Goal: Information Seeking & Learning: Learn about a topic

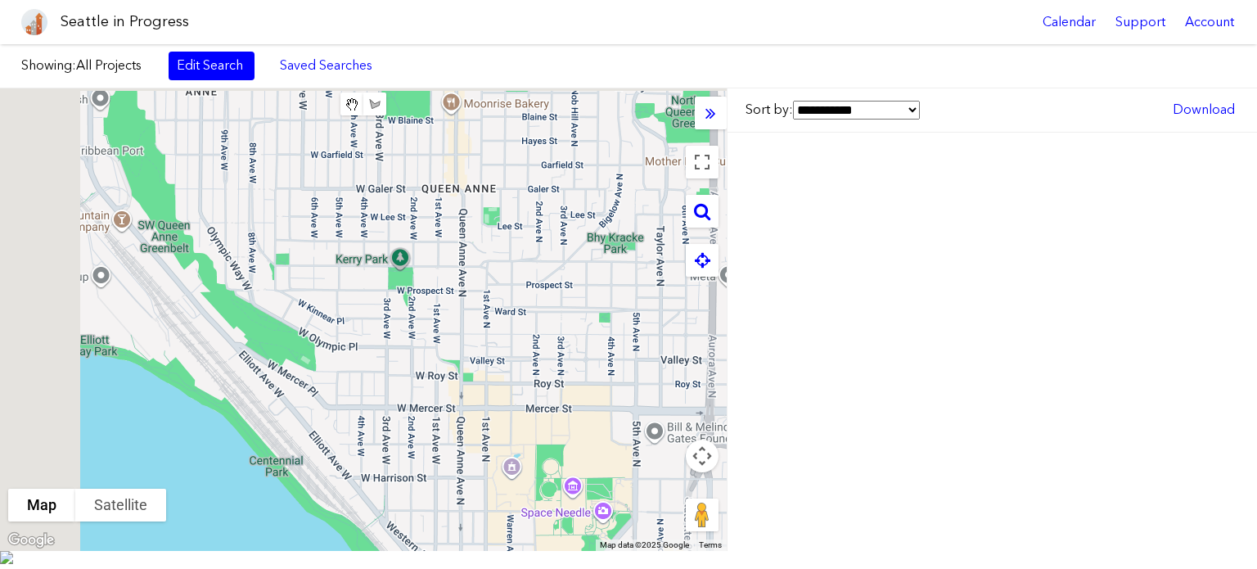
drag, startPoint x: 237, startPoint y: 199, endPoint x: 568, endPoint y: 504, distance: 450.7
click at [568, 504] on div at bounding box center [363, 319] width 727 height 462
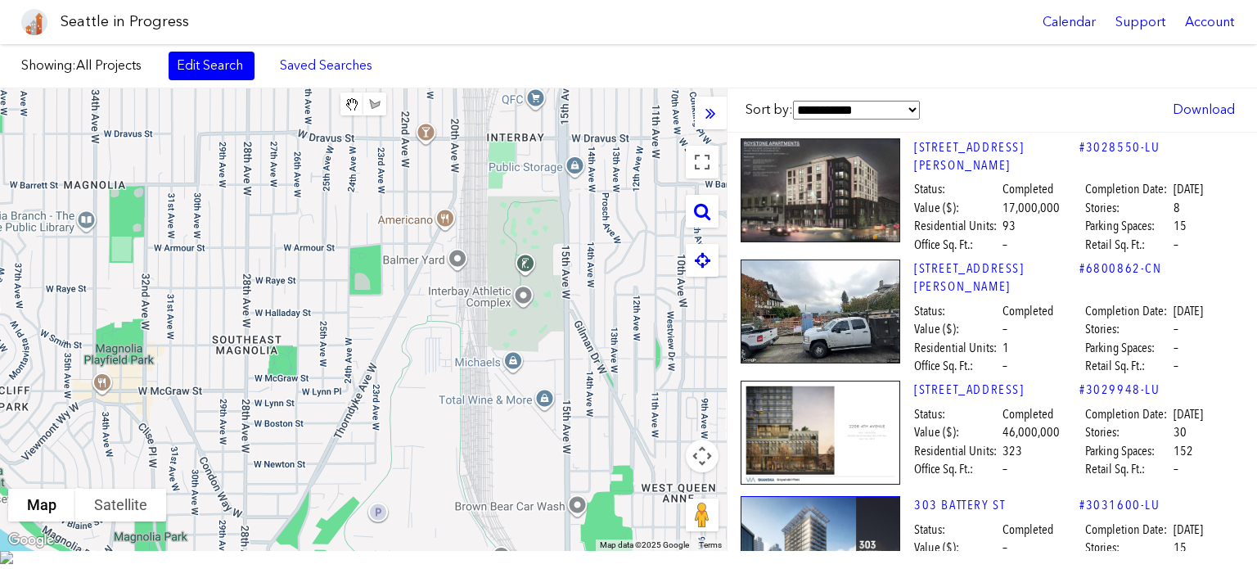
drag, startPoint x: 150, startPoint y: 253, endPoint x: 613, endPoint y: 501, distance: 525.5
click at [613, 501] on div at bounding box center [363, 319] width 727 height 462
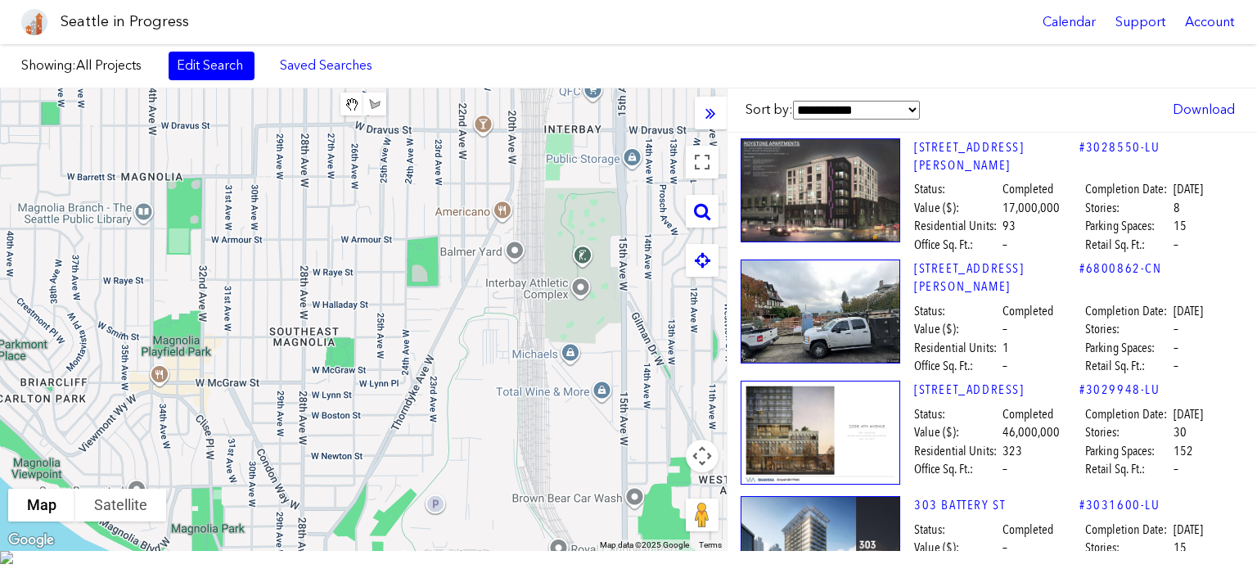
click at [299, 322] on div at bounding box center [363, 319] width 727 height 462
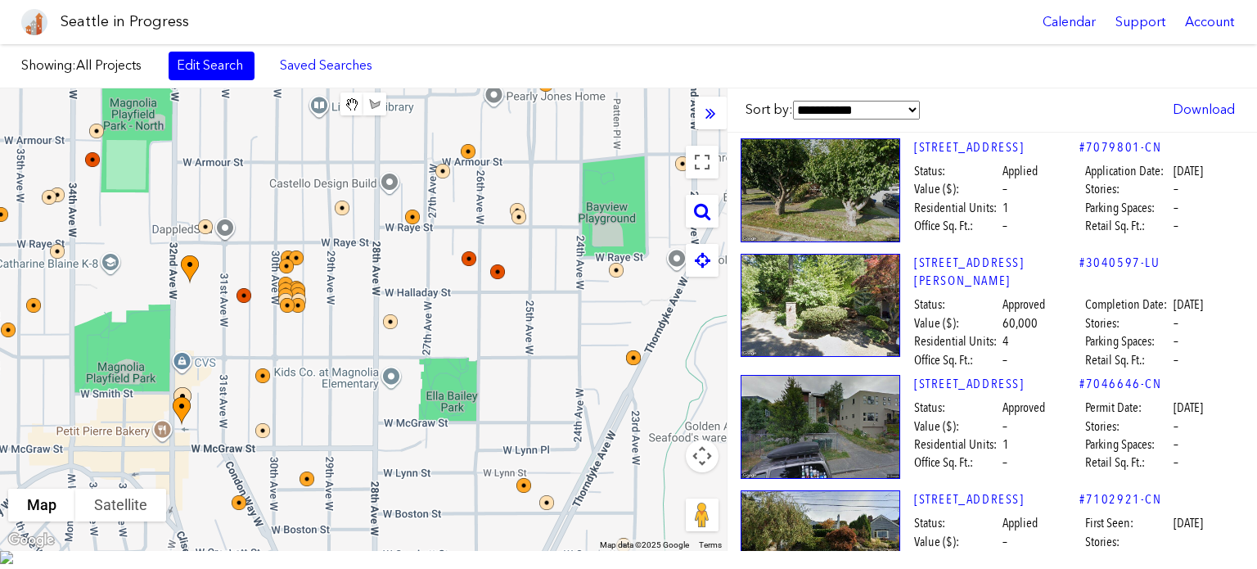
click at [189, 276] on div at bounding box center [363, 319] width 727 height 462
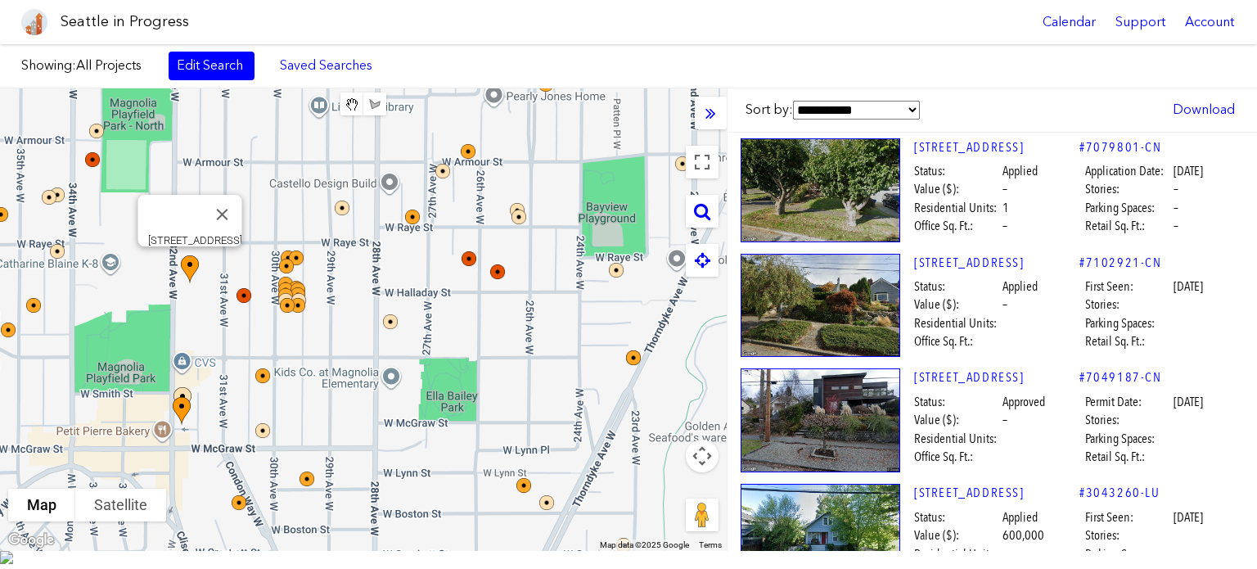
click at [187, 277] on img at bounding box center [198, 284] width 49 height 70
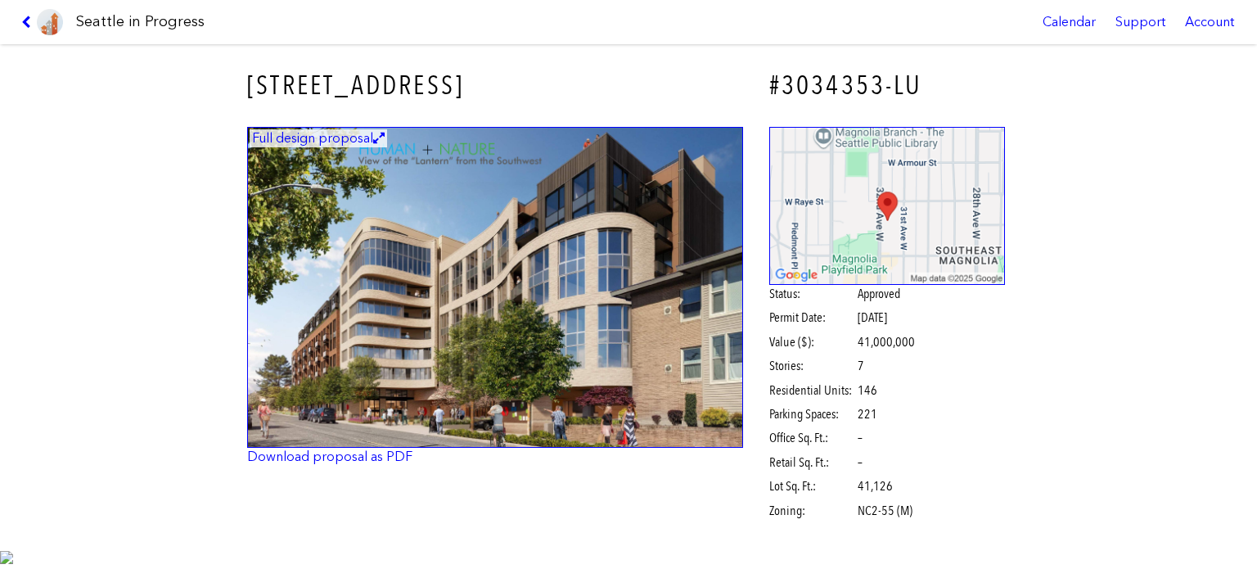
scroll to position [62, 0]
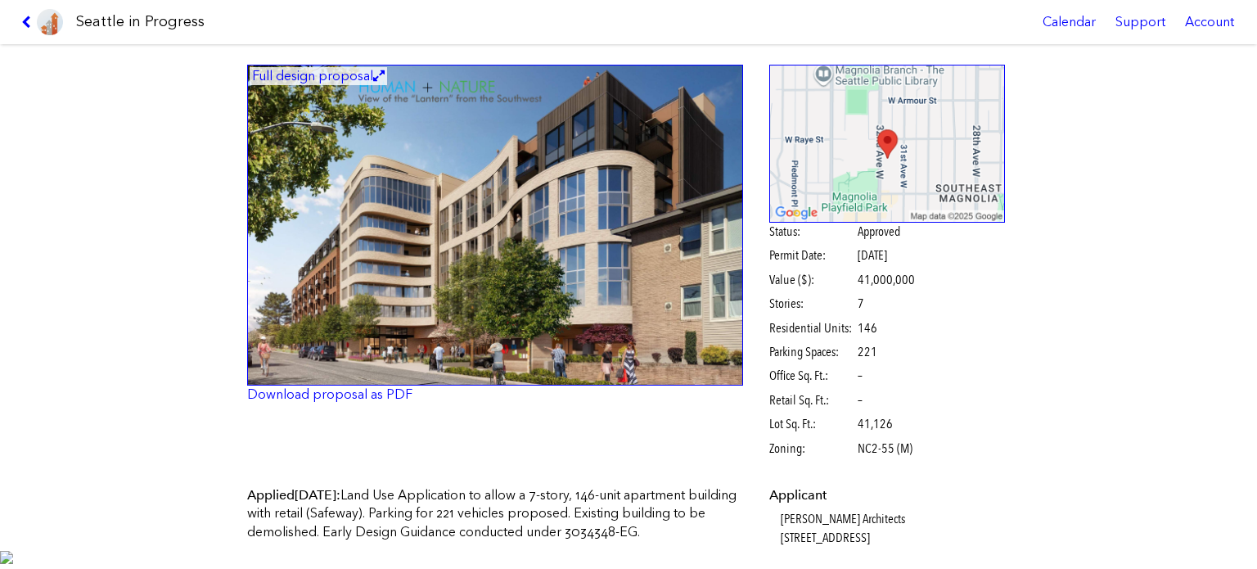
click at [514, 338] on img at bounding box center [495, 226] width 496 height 322
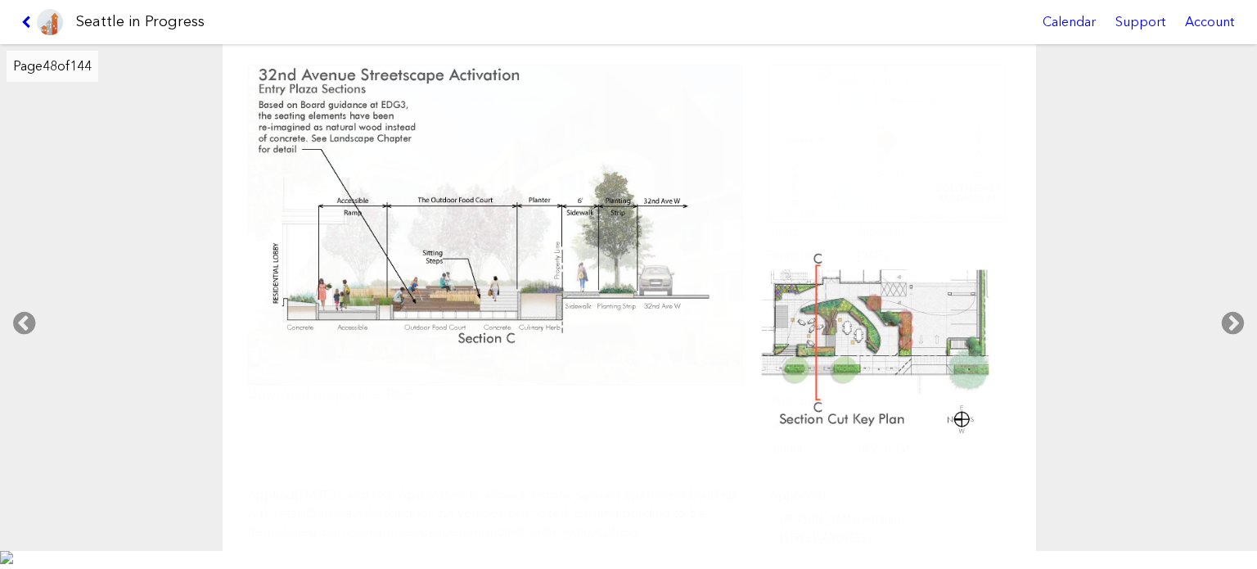
click at [28, 20] on icon at bounding box center [29, 22] width 16 height 13
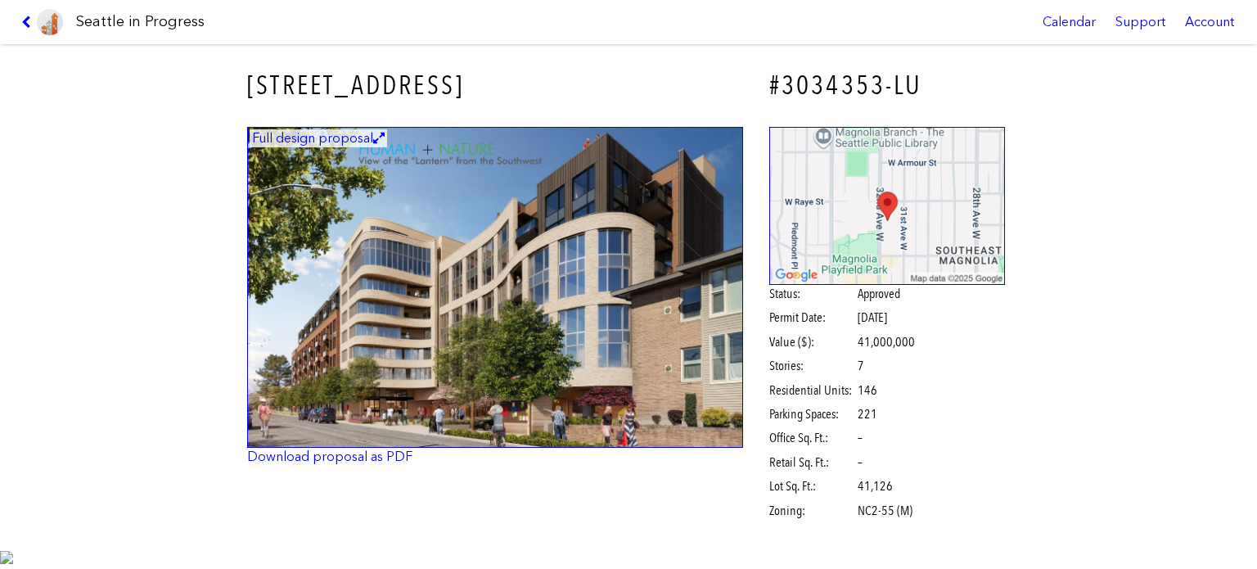
click at [16, 28] on link at bounding box center [42, 22] width 55 height 44
